Goal: Task Accomplishment & Management: Complete application form

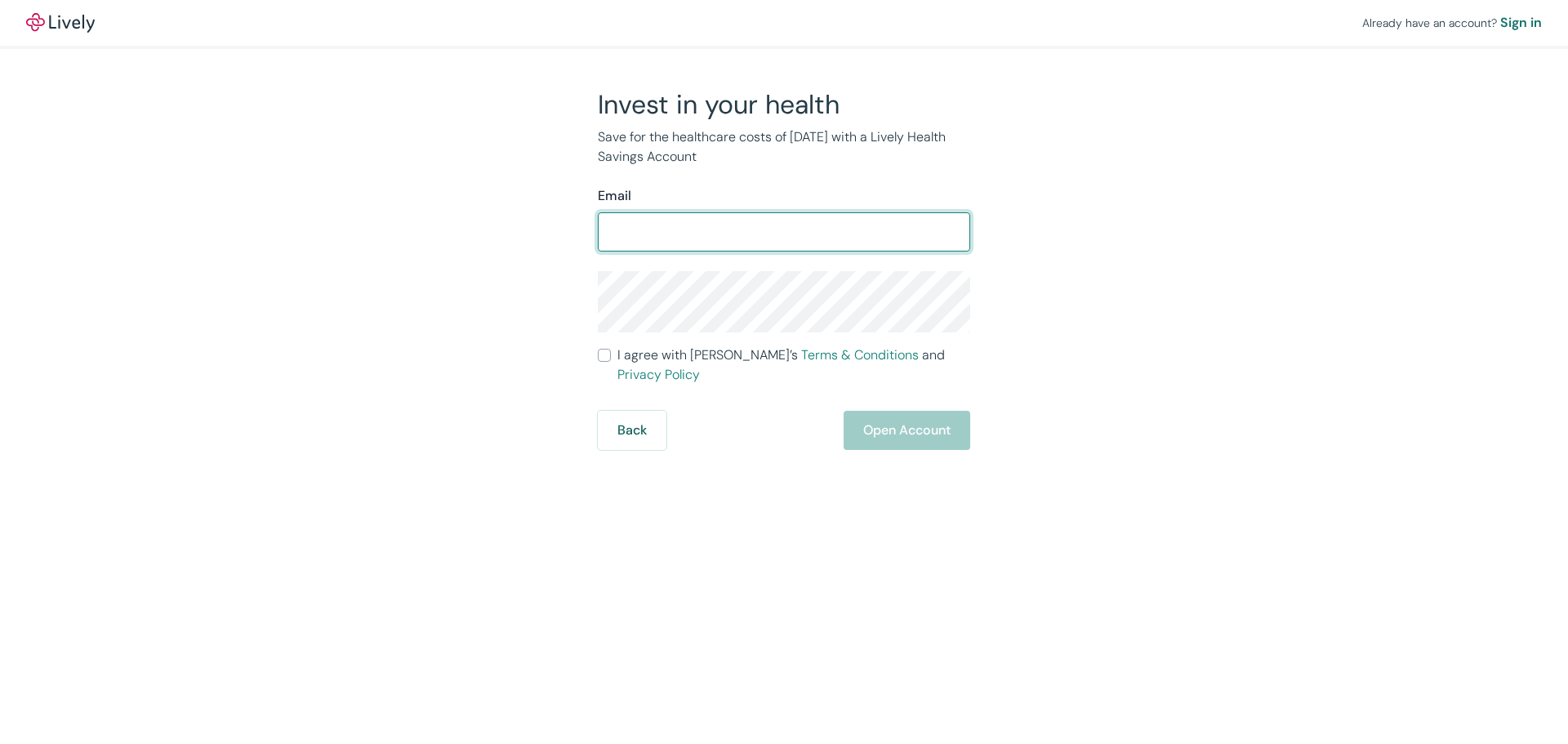
click at [661, 233] on input "Email" at bounding box center [784, 232] width 373 height 33
type input "[EMAIL_ADDRESS][DOMAIN_NAME]"
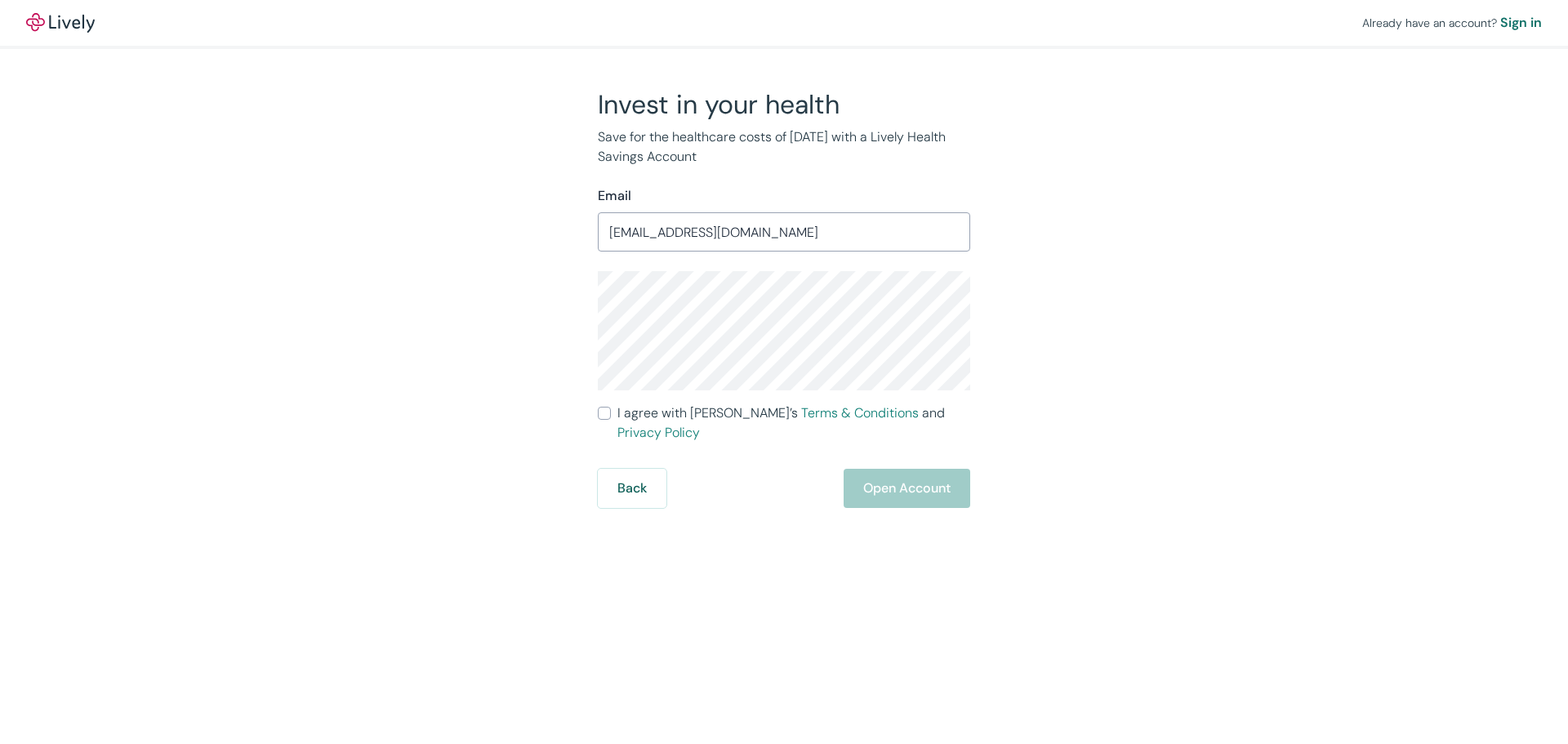
click at [987, 364] on div "Invest in your health Save for the healthcare costs of [DATE] with a Lively Hea…" at bounding box center [775, 298] width 784 height 420
click at [608, 416] on input "I agree with Lively’s Terms & Conditions and Privacy Policy" at bounding box center [603, 413] width 13 height 13
checkbox input "true"
click at [911, 469] on button "Open Account" at bounding box center [907, 488] width 127 height 39
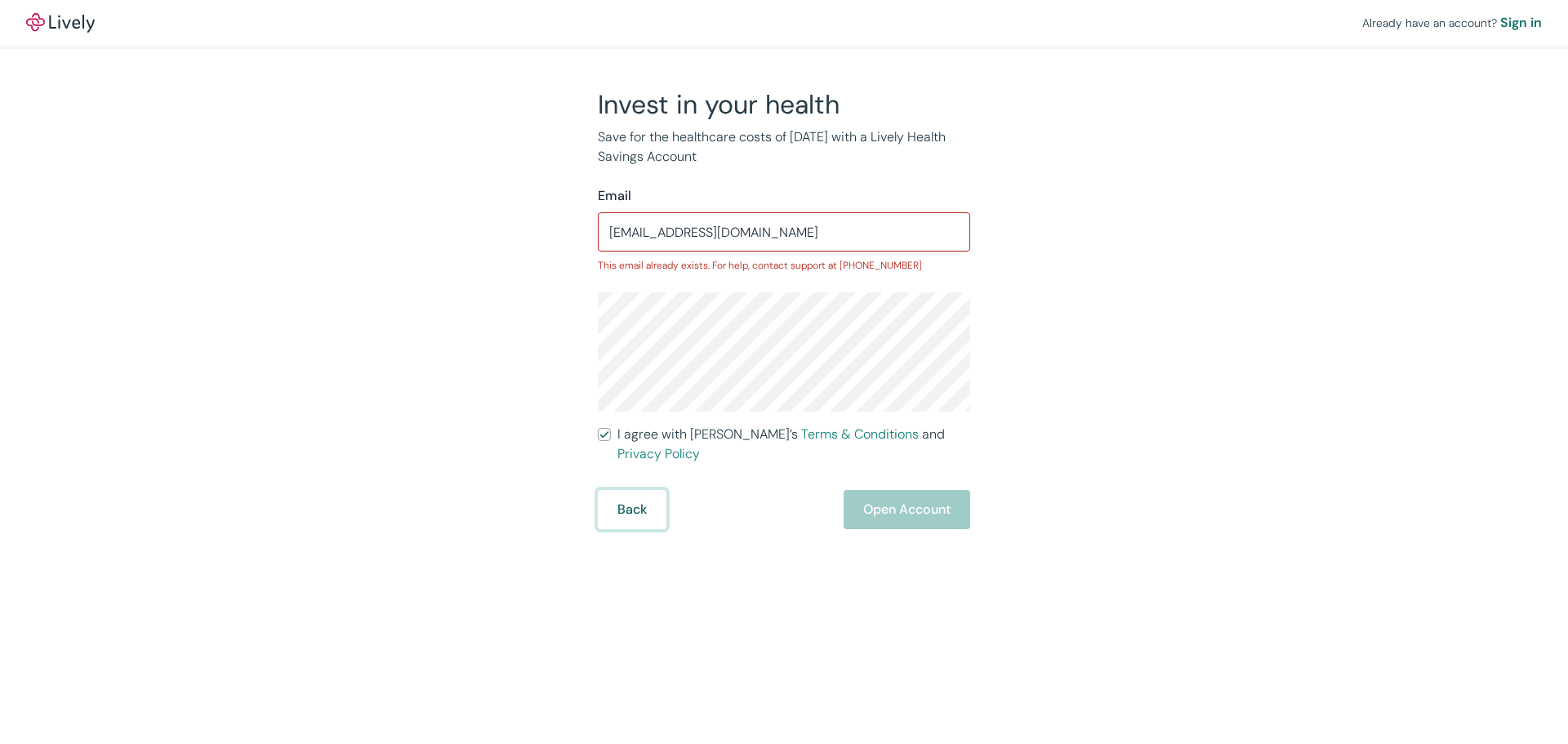
click at [634, 496] on button "Back" at bounding box center [631, 510] width 69 height 39
